Goal: Information Seeking & Learning: Understand process/instructions

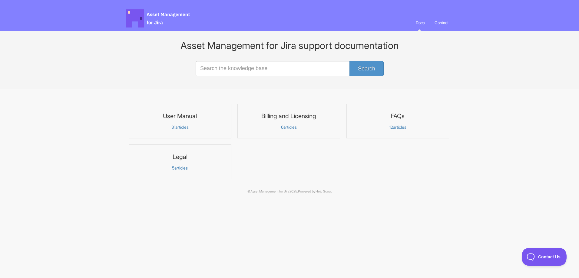
click at [185, 118] on h3 "User Manual" at bounding box center [180, 116] width 95 height 8
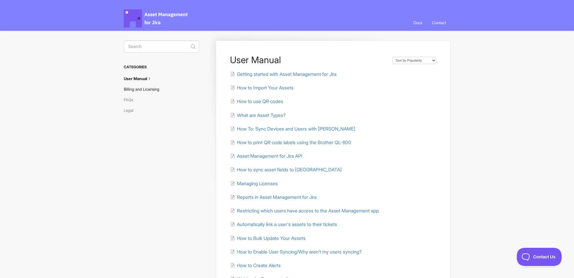
click at [146, 90] on link "Billing and Licensing" at bounding box center [144, 89] width 40 height 10
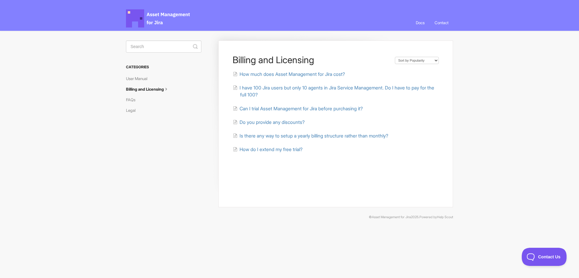
click at [196, 136] on div "Billing and Licensing Sort by Default Sort A-Z Sort by Popularity Sort by Last …" at bounding box center [289, 123] width 327 height 184
